Goal: Task Accomplishment & Management: Use online tool/utility

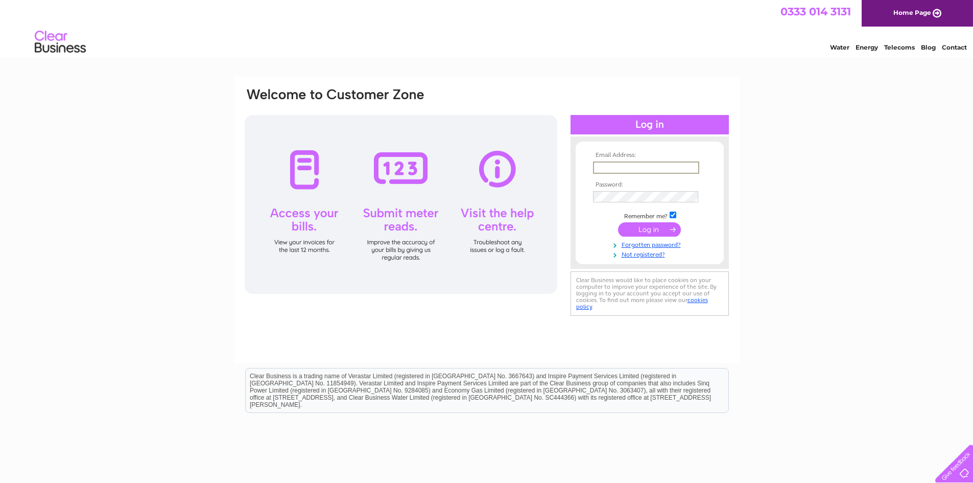
click at [677, 161] on input "text" at bounding box center [646, 167] width 106 height 12
type input "[EMAIL_ADDRESS][DOMAIN_NAME]"
click at [673, 186] on th "Password:" at bounding box center [649, 184] width 118 height 7
click at [618, 222] on input "submit" at bounding box center [649, 229] width 63 height 14
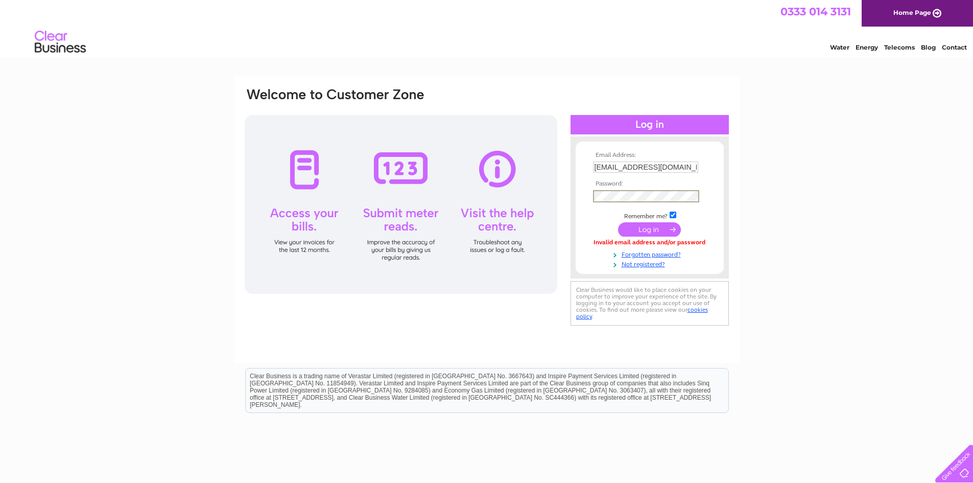
click at [646, 229] on input "submit" at bounding box center [649, 229] width 63 height 14
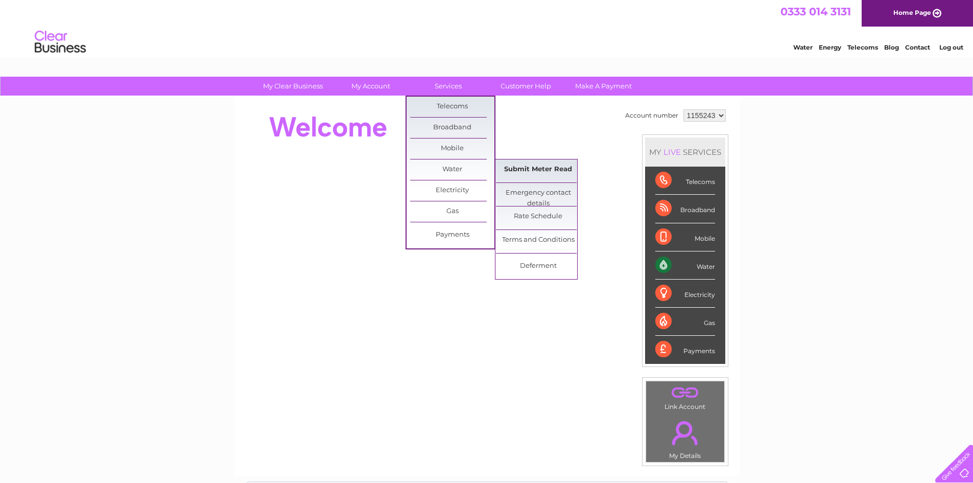
click at [510, 167] on link "Submit Meter Read" at bounding box center [538, 169] width 84 height 20
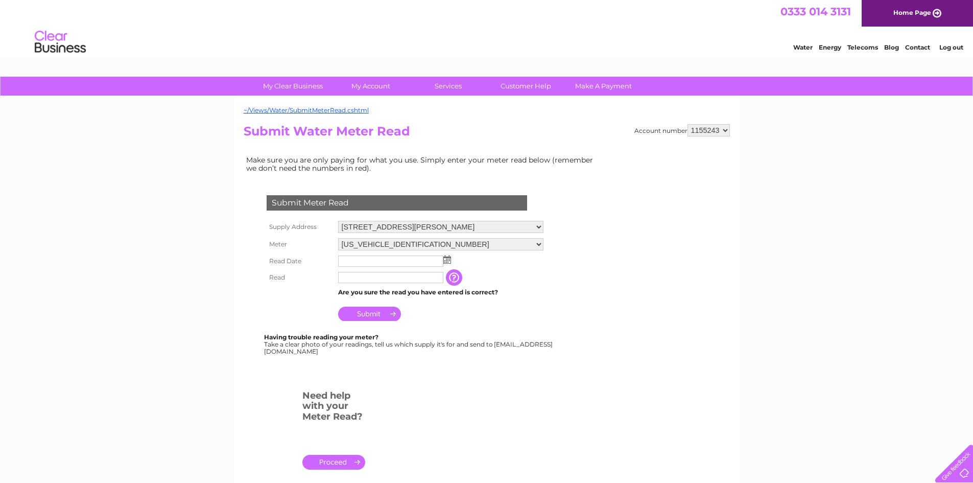
click at [450, 259] on img at bounding box center [447, 259] width 8 height 8
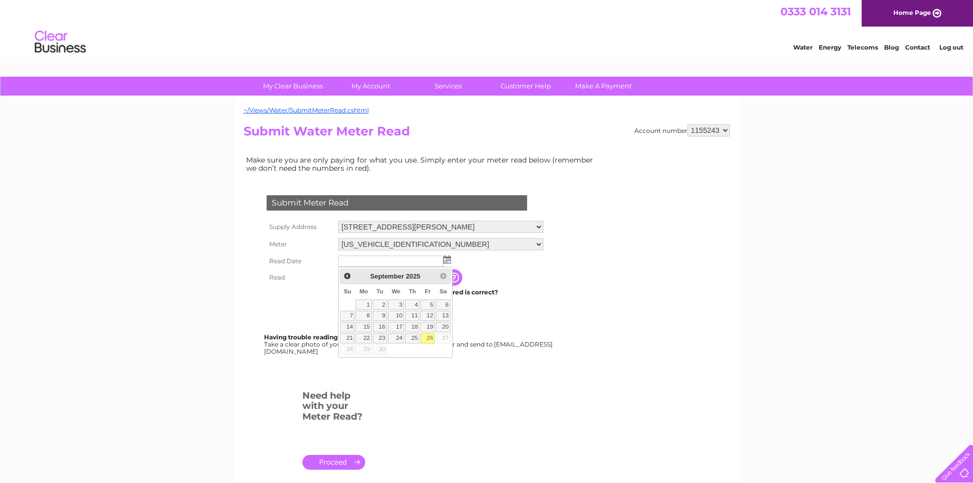
click at [426, 337] on link "26" at bounding box center [427, 338] width 14 height 10
type input "2025/09/26"
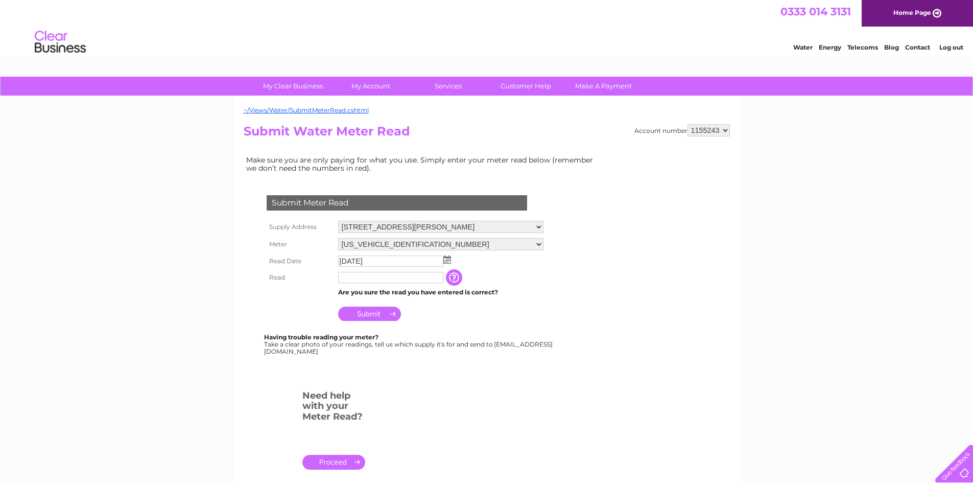
click at [394, 281] on input "text" at bounding box center [390, 277] width 105 height 11
type input "00155"
click at [367, 315] on input "Submit" at bounding box center [369, 313] width 63 height 14
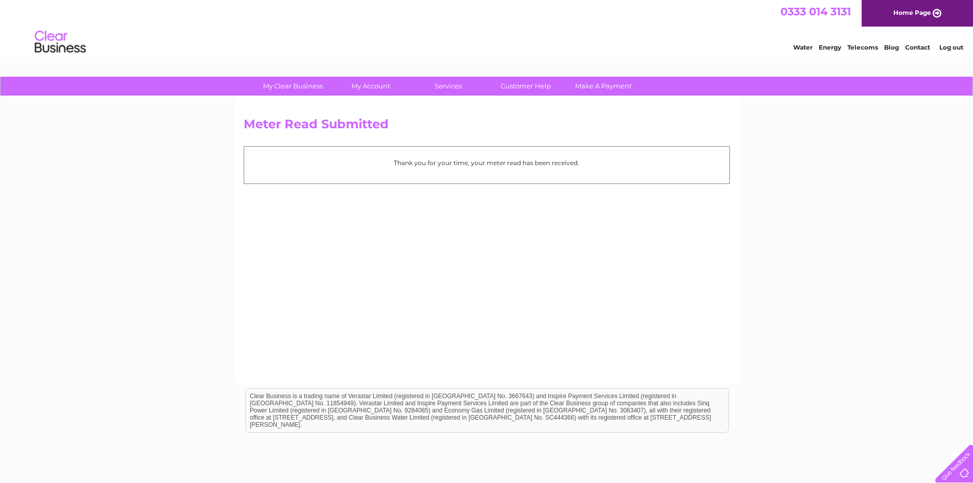
click at [951, 49] on link "Log out" at bounding box center [951, 47] width 24 height 8
